Goal: Information Seeking & Learning: Learn about a topic

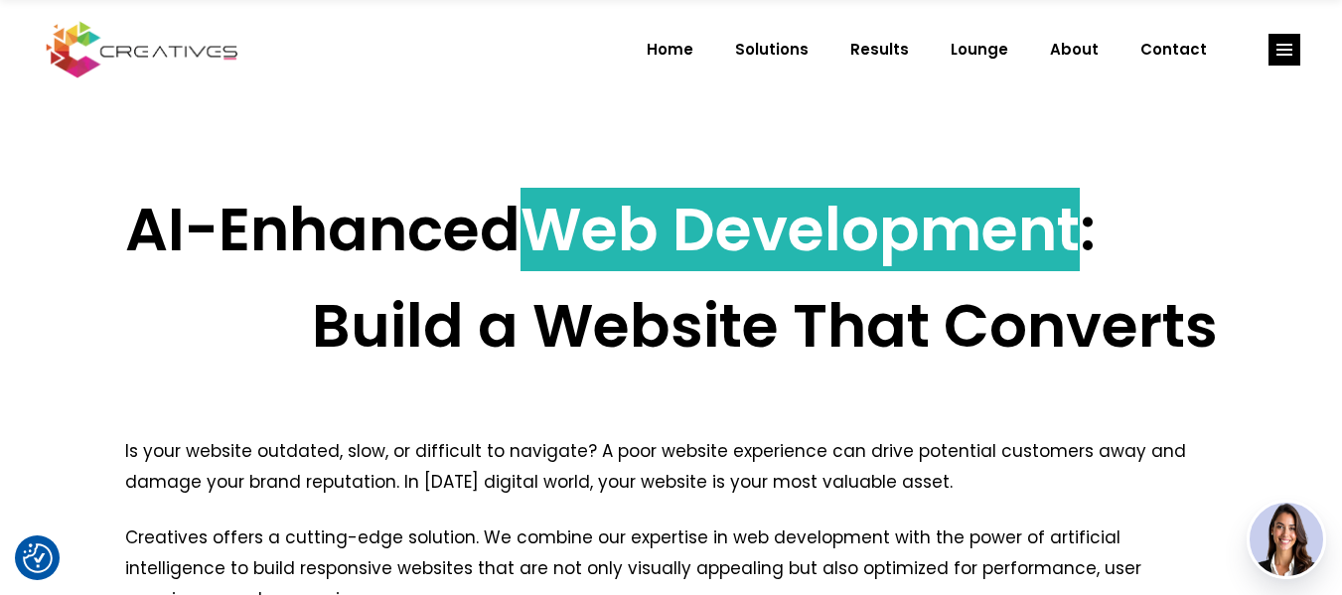
click at [631, 253] on span "Web Development" at bounding box center [799, 229] width 559 height 83
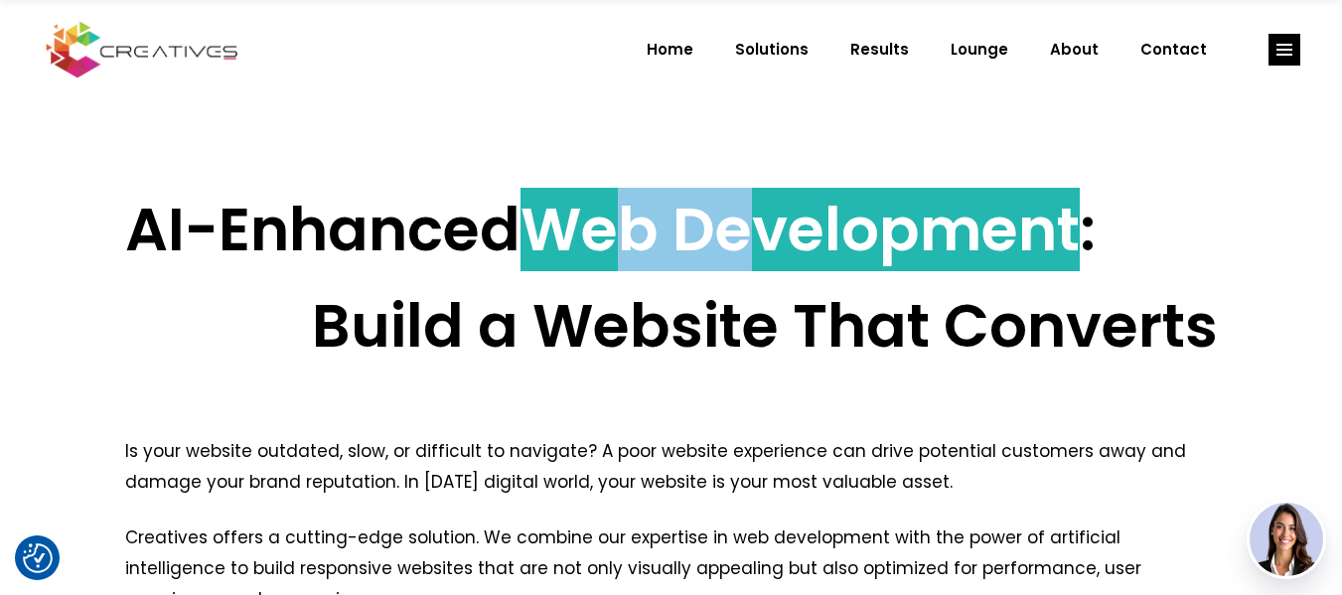
click at [630, 252] on span "Web Development" at bounding box center [799, 229] width 559 height 83
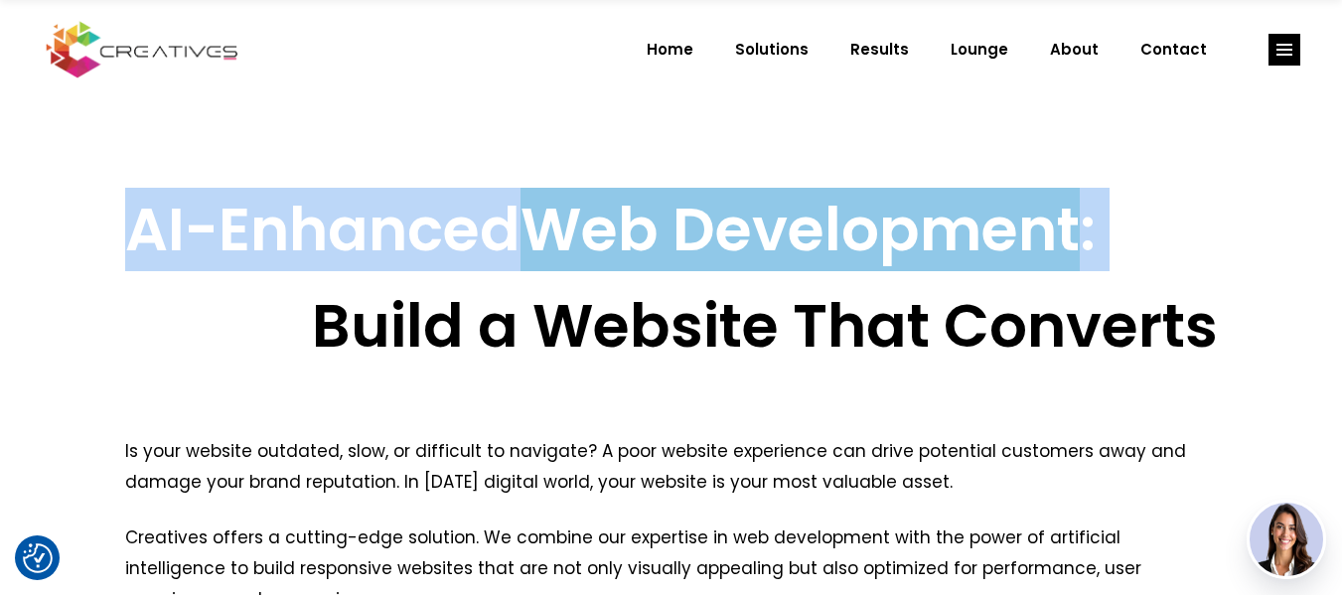
click at [630, 252] on span "Web Development" at bounding box center [799, 229] width 559 height 83
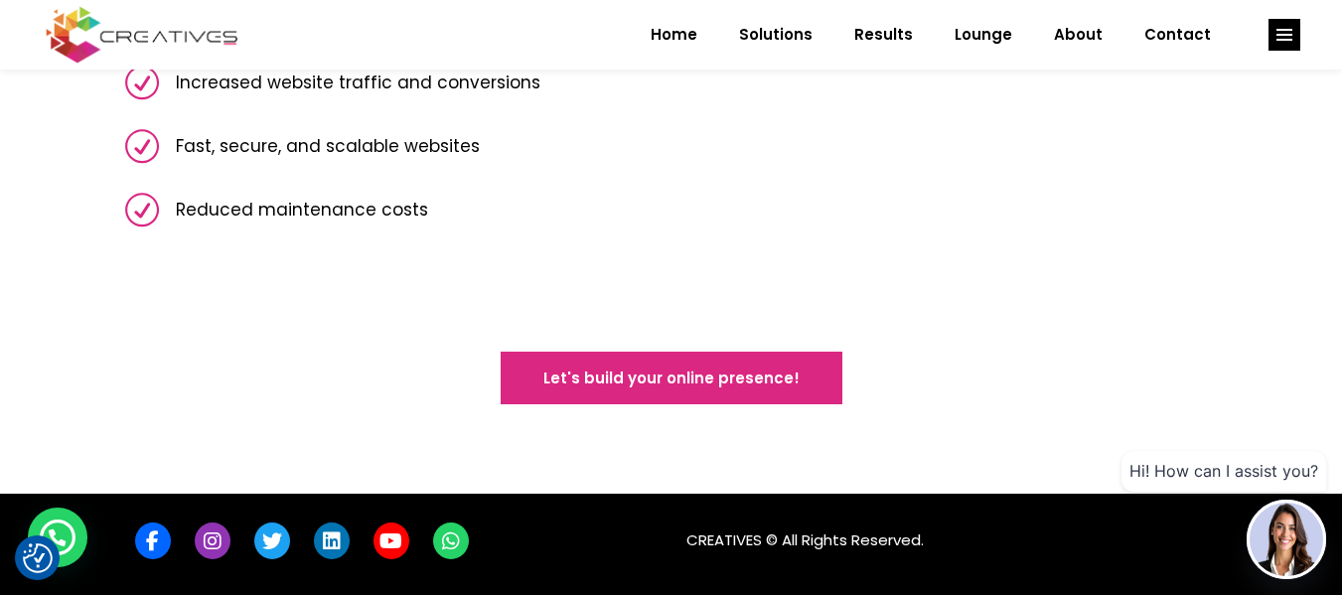
scroll to position [2204, 0]
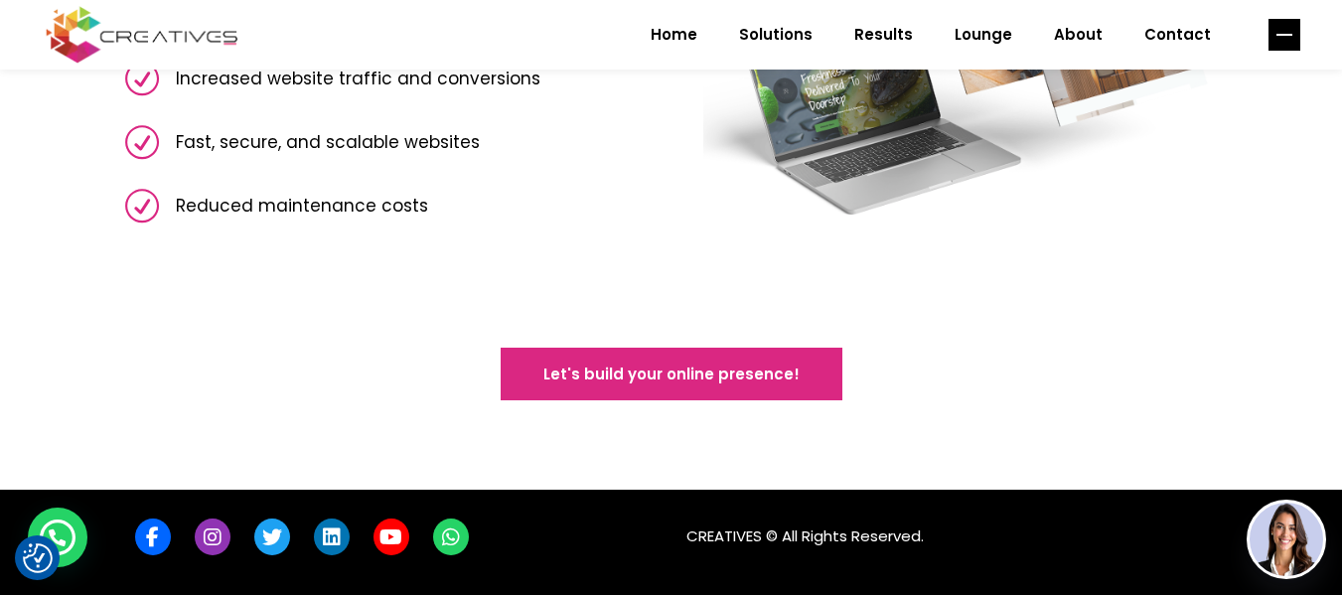
click at [1288, 42] on rect "link" at bounding box center [1284, 35] width 32 height 32
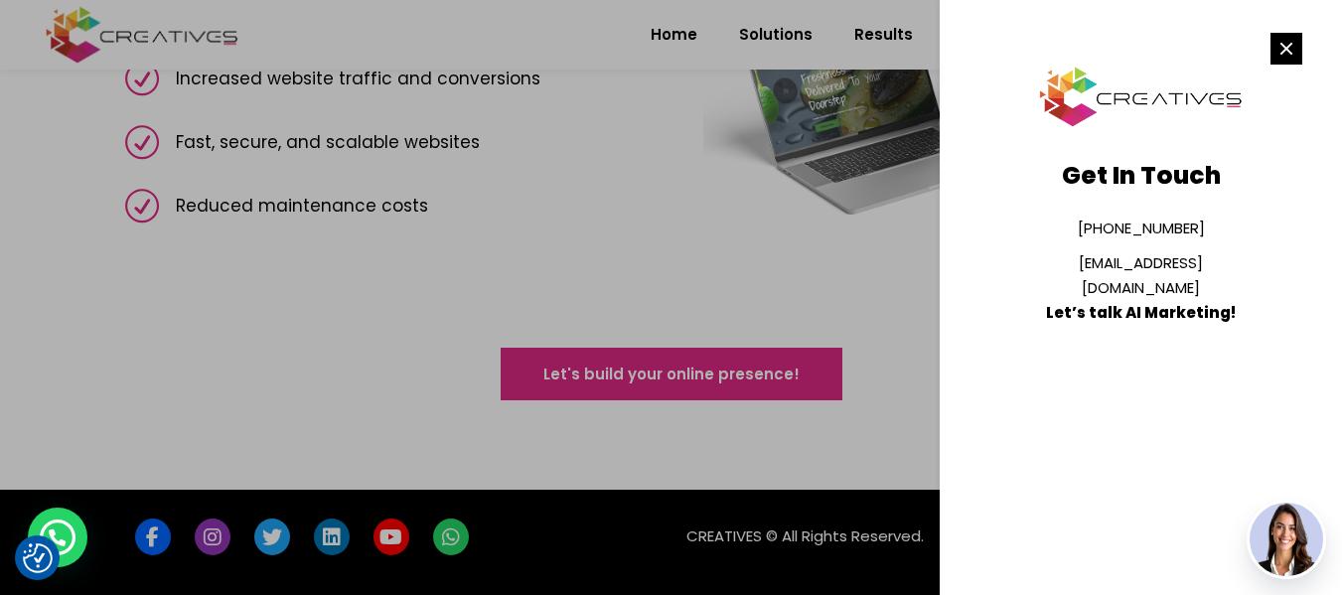
click at [1323, 49] on section "Get In Touch [PHONE_NUMBER] [EMAIL_ADDRESS][DOMAIN_NAME] Let’s talk AI Marketin…" at bounding box center [1141, 297] width 402 height 595
click at [1283, 51] on line "link" at bounding box center [1285, 48] width 11 height 11
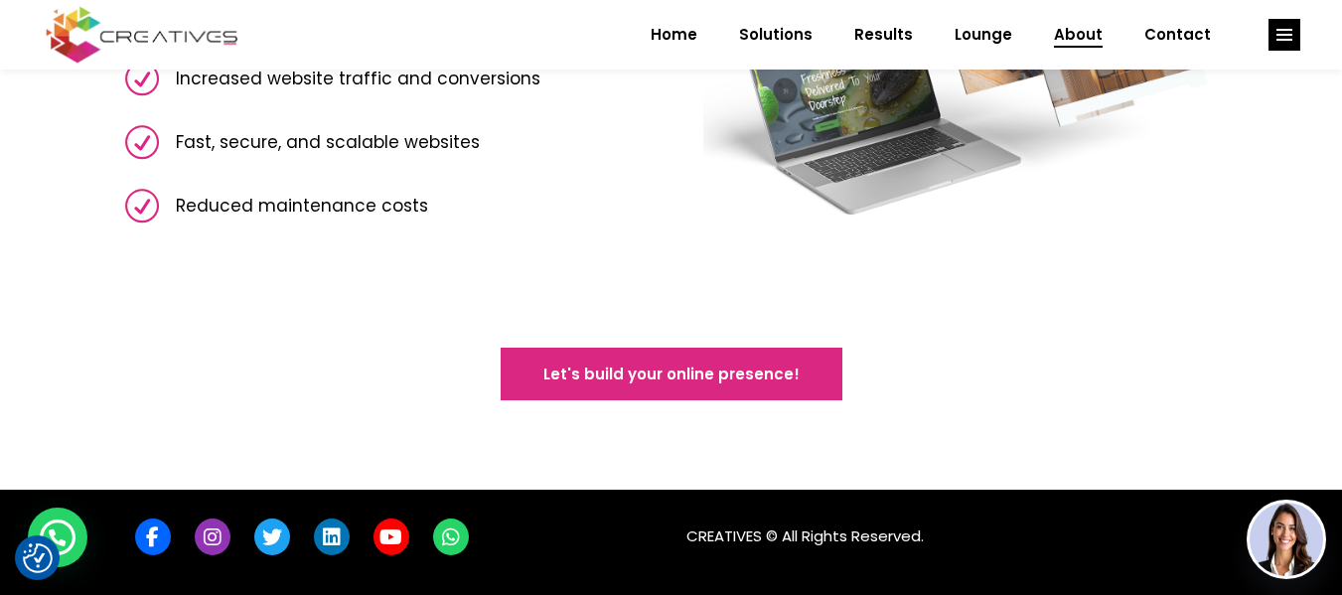
click at [1054, 44] on link "About" at bounding box center [1078, 35] width 90 height 52
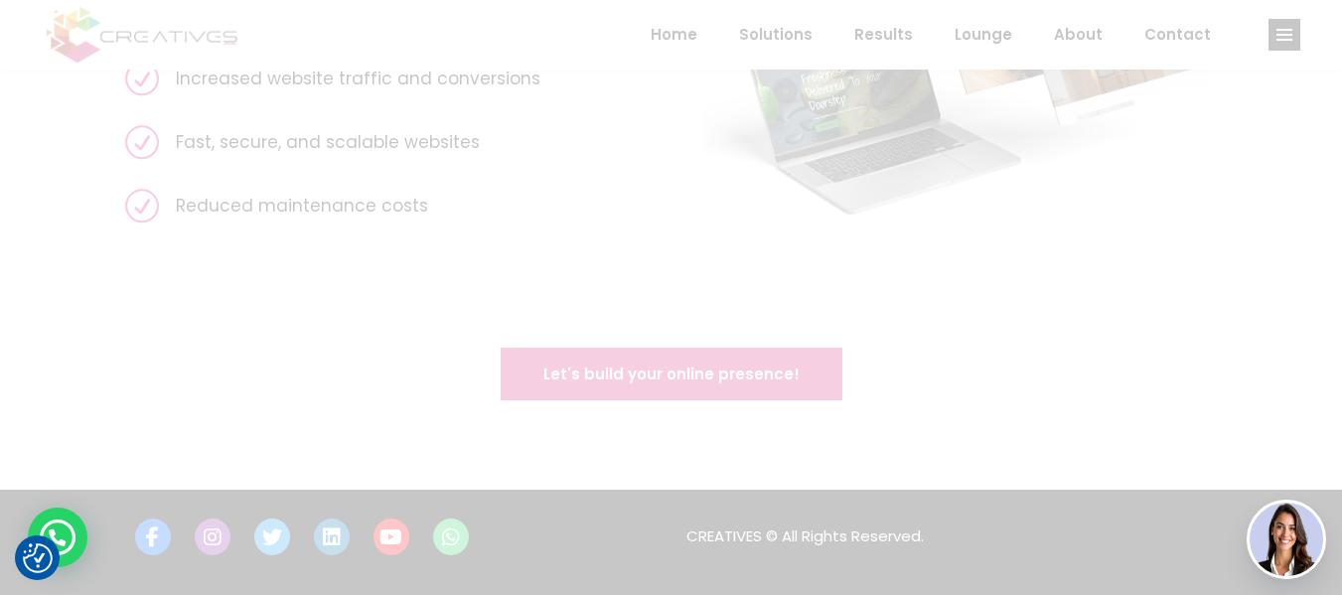
scroll to position [0, 0]
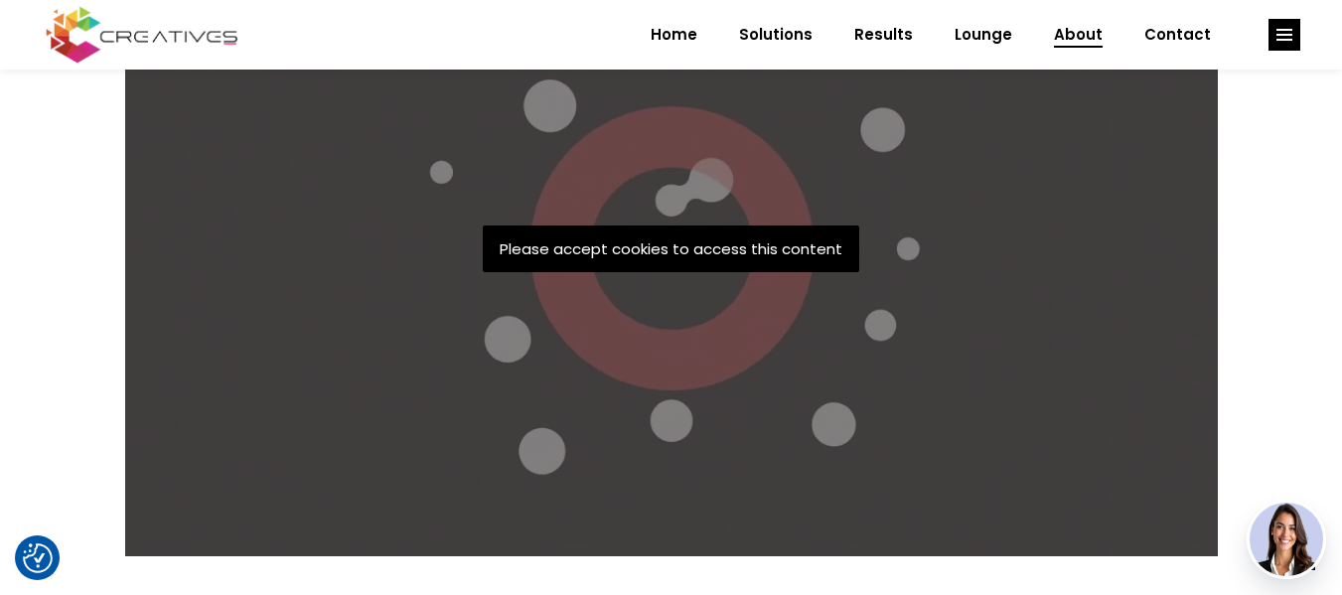
scroll to position [1192, 0]
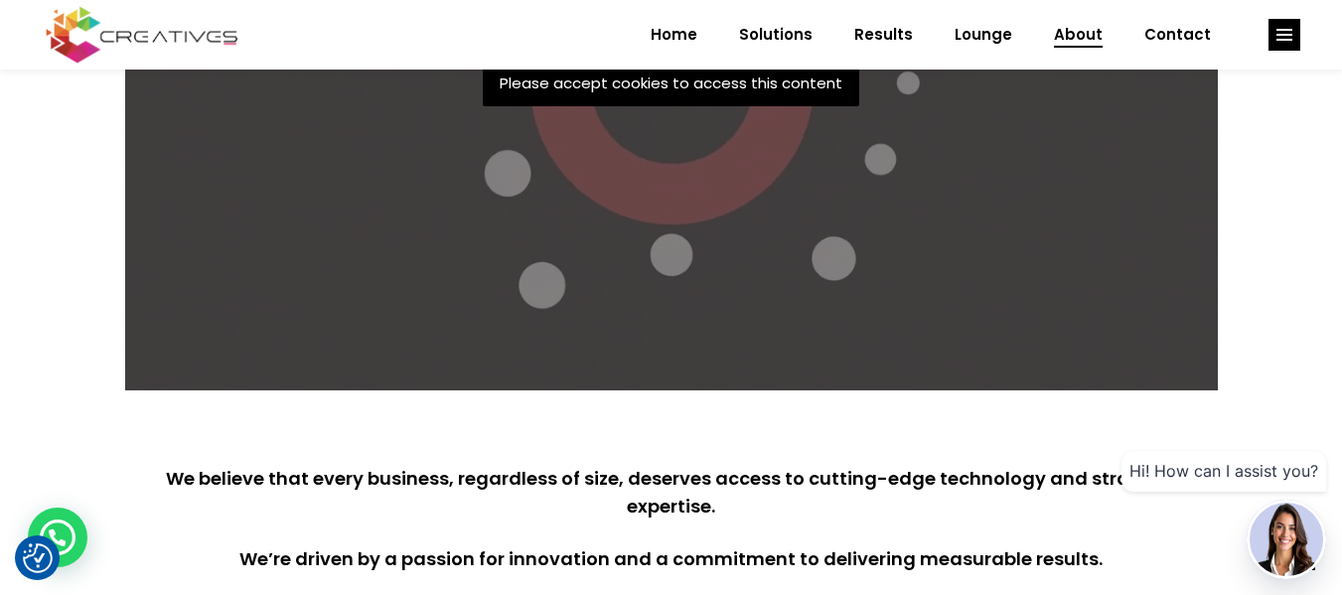
click at [715, 82] on p "Please accept cookies to access this content" at bounding box center [671, 83] width 376 height 47
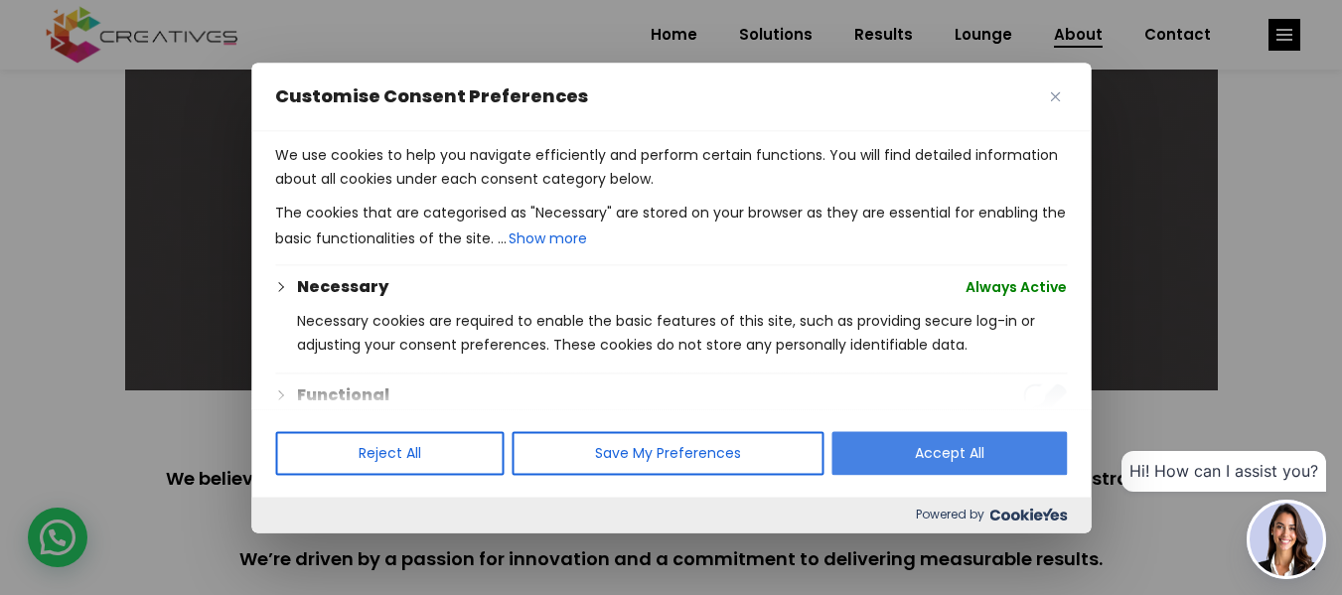
click at [944, 441] on button "Accept All" at bounding box center [948, 453] width 235 height 44
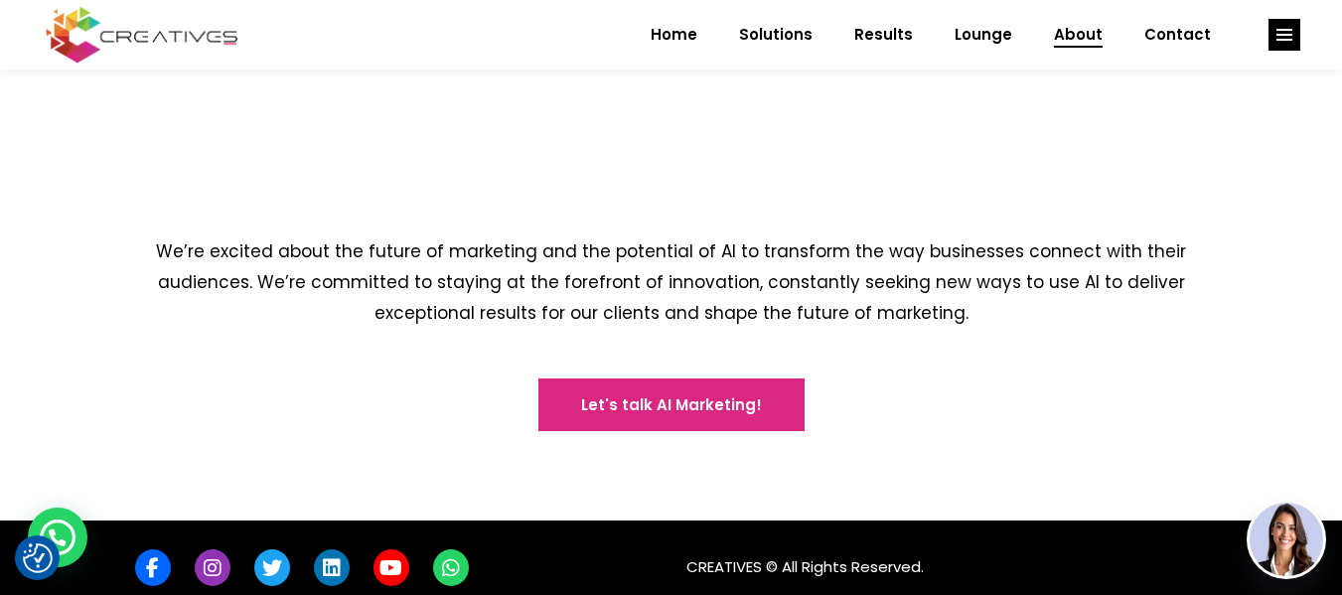
scroll to position [2931, 0]
